Goal: Task Accomplishment & Management: Manage account settings

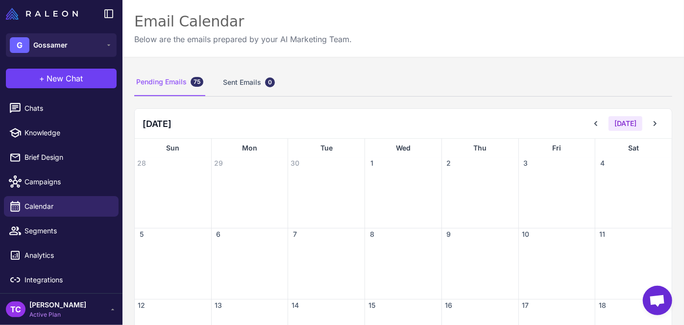
scroll to position [199, 0]
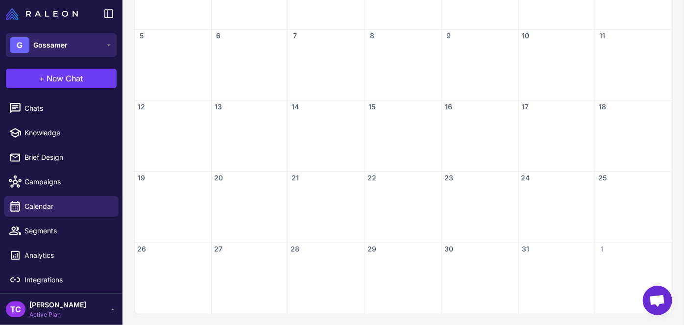
click at [96, 49] on button "[PERSON_NAME]" at bounding box center [61, 45] width 111 height 24
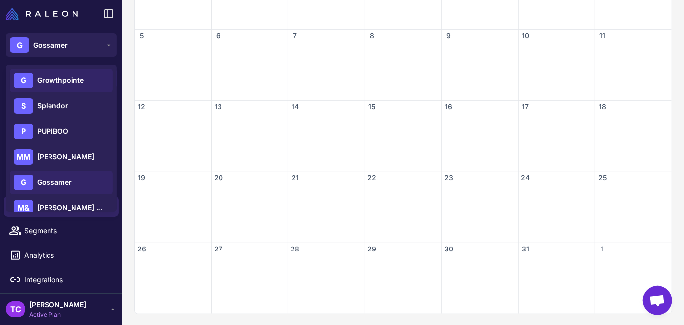
click at [61, 86] on div "G Growthpointe" at bounding box center [61, 81] width 103 height 24
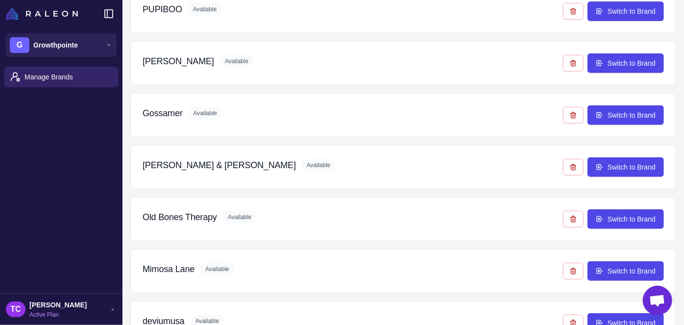
scroll to position [215, 0]
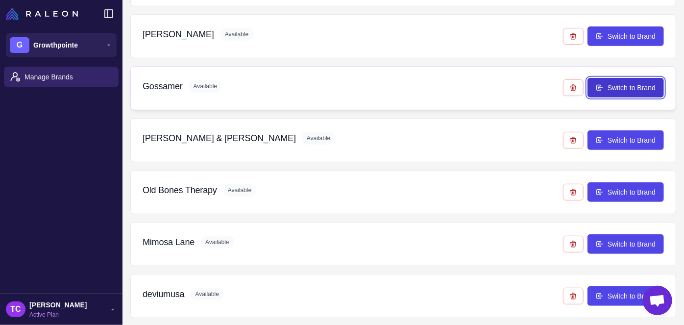
click at [625, 84] on button "Switch to Brand" at bounding box center [626, 88] width 76 height 20
